Goal: Check status: Check status

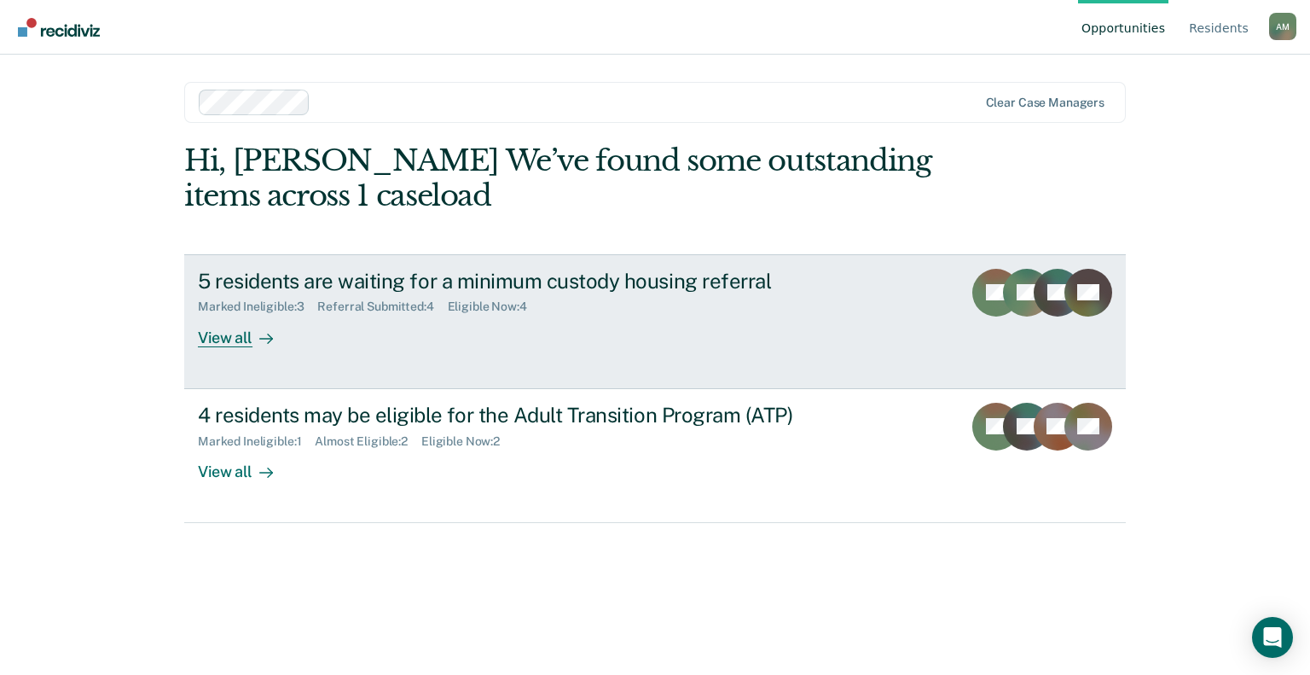
drag, startPoint x: 0, startPoint y: 0, endPoint x: 582, endPoint y: 374, distance: 691.8
drag, startPoint x: 582, startPoint y: 374, endPoint x: 242, endPoint y: 335, distance: 341.7
click at [242, 335] on div "View all" at bounding box center [246, 330] width 96 height 33
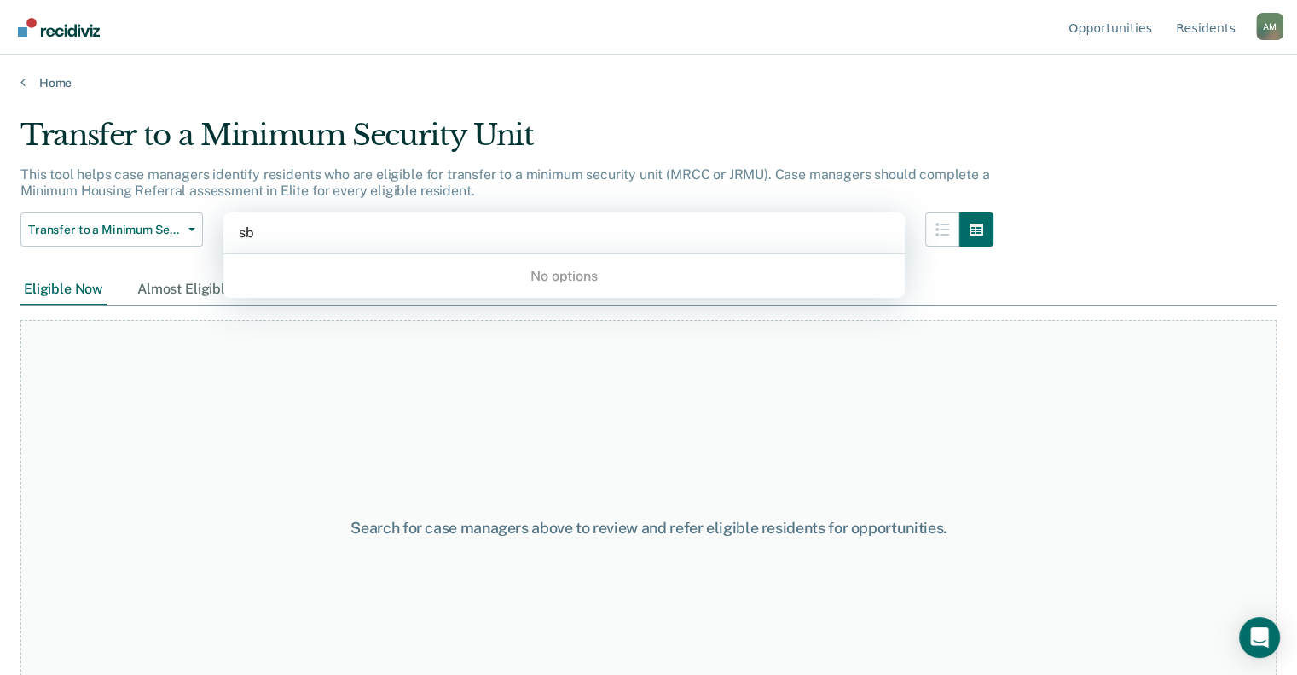
type input "s"
type input "[PERSON_NAME]"
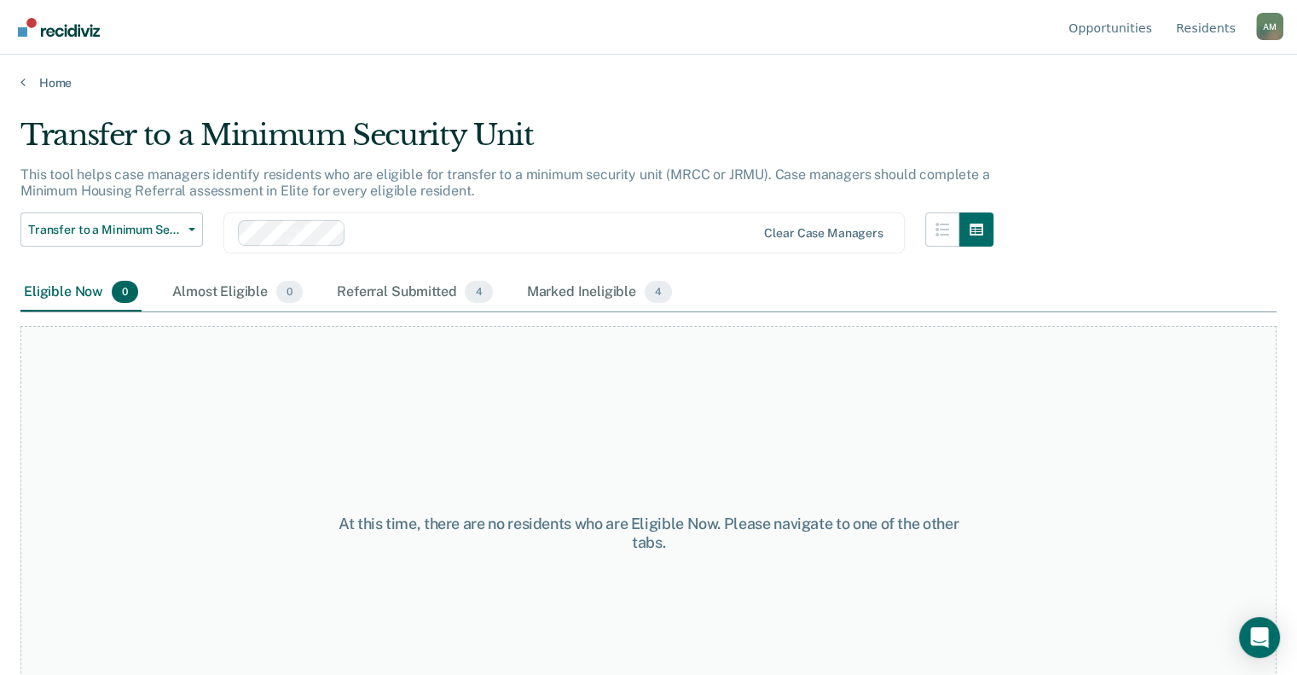
click at [293, 506] on div "At this time, there are no residents who are Eligible Now. Please navigate to o…" at bounding box center [648, 533] width 1256 height 415
